Goal: Find specific fact: Find contact information

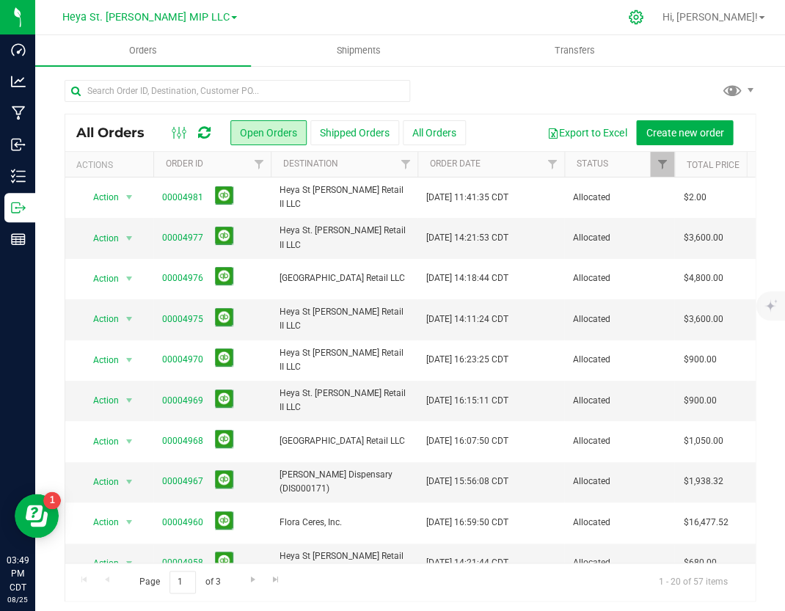
click at [643, 18] on icon at bounding box center [635, 17] width 15 height 15
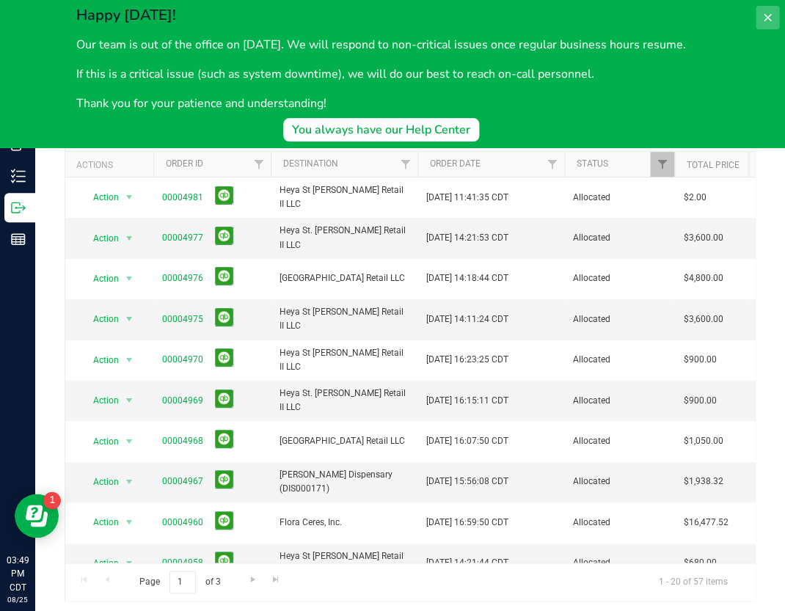
click at [776, 10] on button at bounding box center [767, 17] width 23 height 23
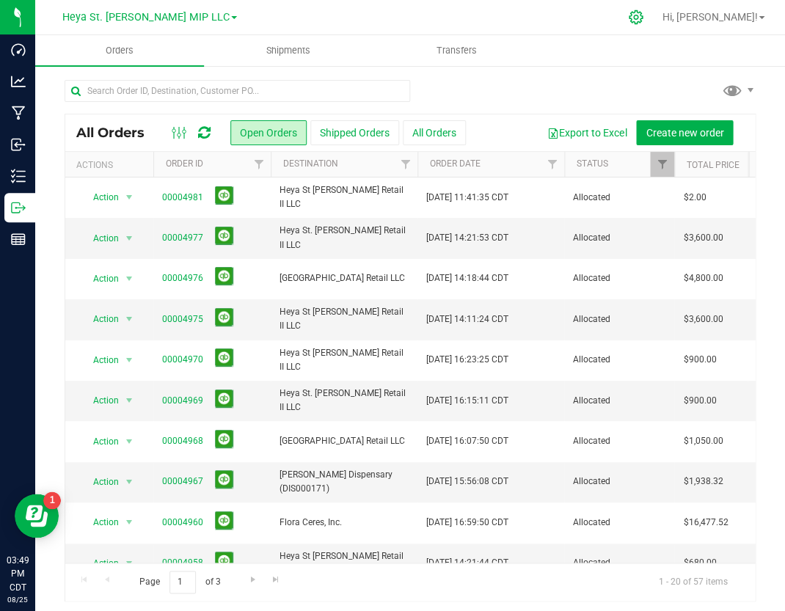
click at [654, 16] on div at bounding box center [636, 17] width 37 height 32
click at [646, 15] on div at bounding box center [636, 17] width 21 height 15
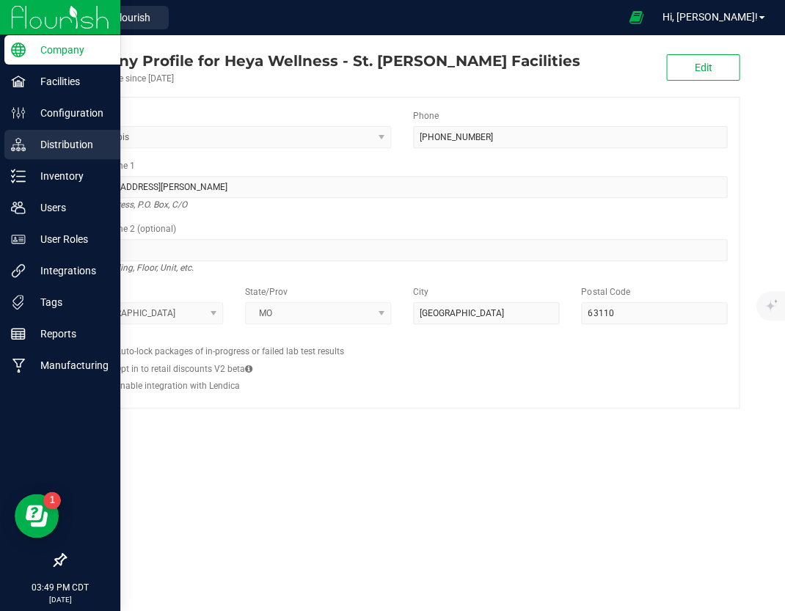
click at [43, 145] on p "Distribution" at bounding box center [70, 145] width 88 height 18
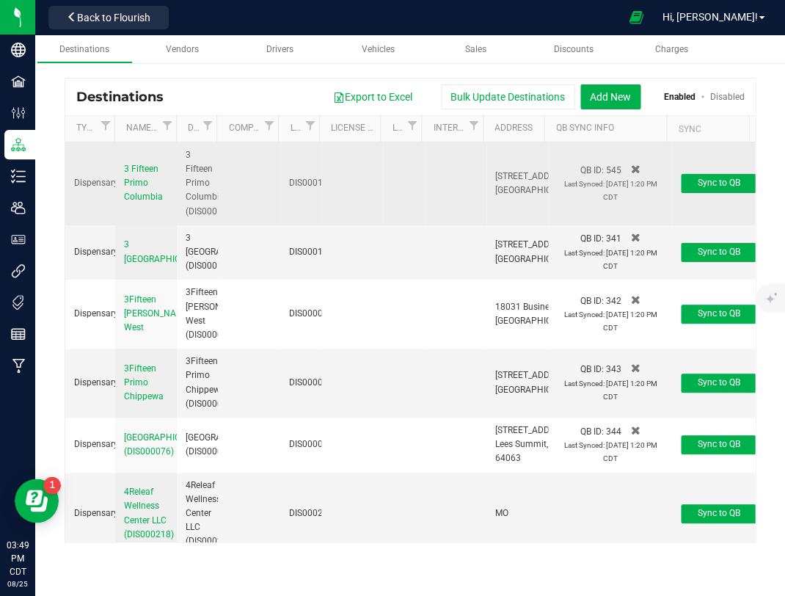
scroll to position [2746, 0]
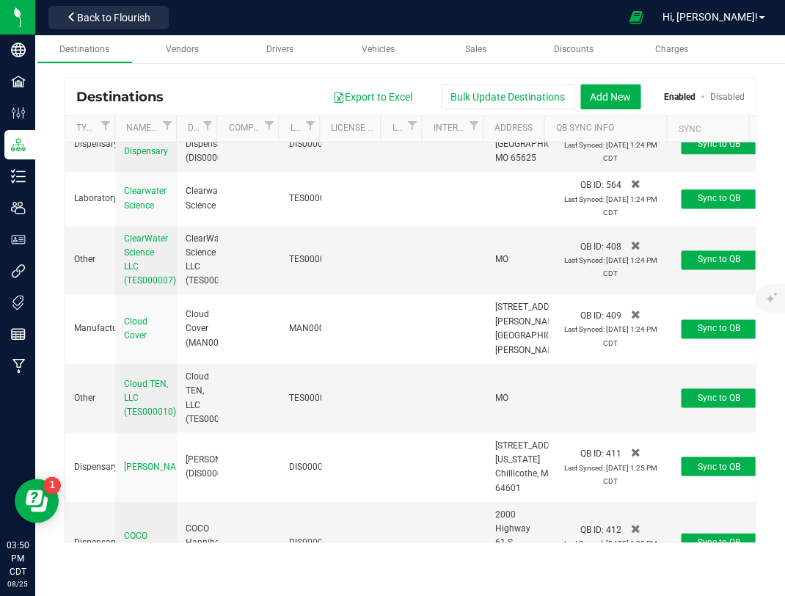
drag, startPoint x: 523, startPoint y: 383, endPoint x: 483, endPoint y: 326, distance: 70.0
copy td "12077 N Highway 5 Sunrise Beach, MO 65079"
